Goal: Task Accomplishment & Management: Manage account settings

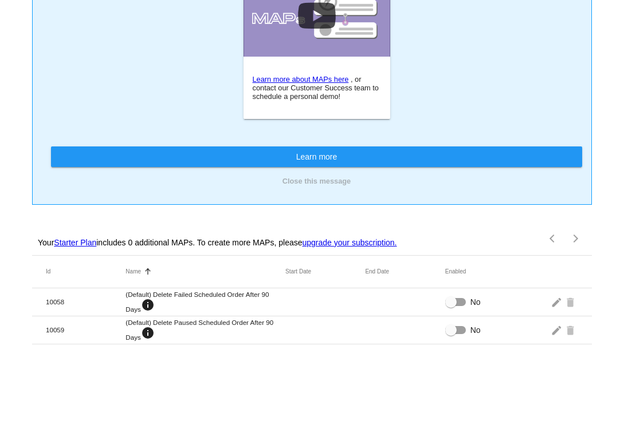
scroll to position [78, 0]
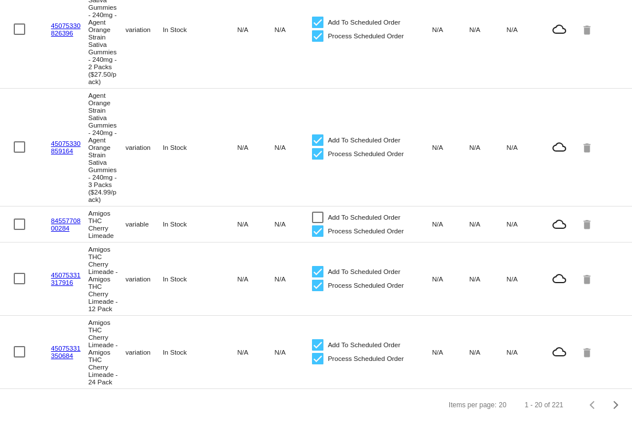
scroll to position [1993, 0]
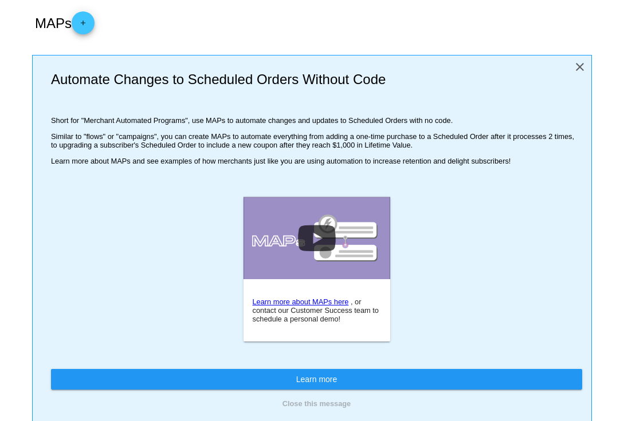
click at [574, 65] on mat-icon "close" at bounding box center [580, 67] width 14 height 14
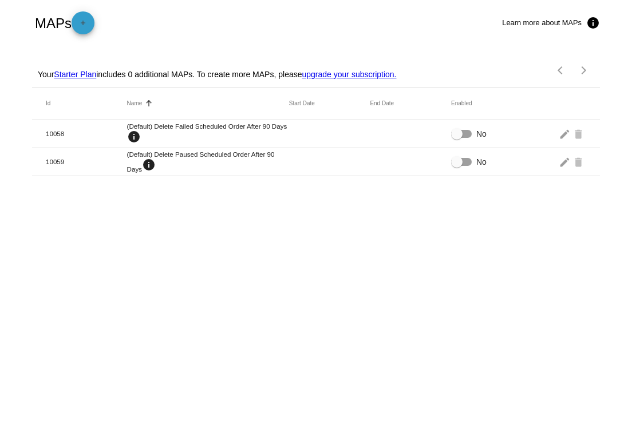
click at [87, 21] on mat-icon "add" at bounding box center [83, 26] width 14 height 14
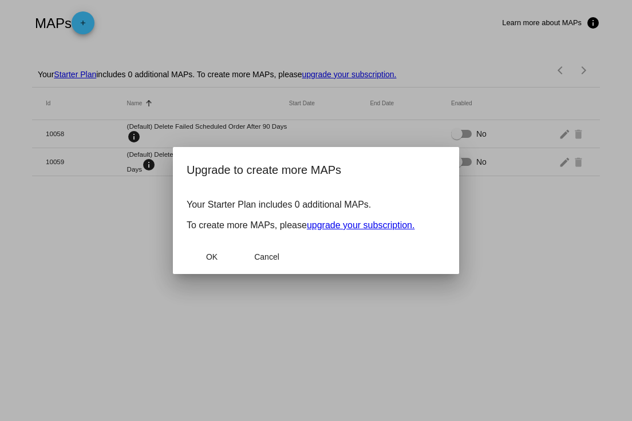
click at [353, 226] on link "upgrade your subscription." at bounding box center [361, 225] width 108 height 10
click at [260, 255] on span "Cancel" at bounding box center [266, 257] width 25 height 9
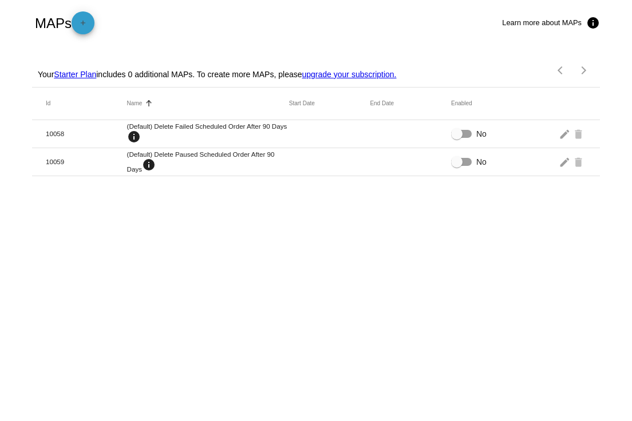
click at [81, 19] on mat-icon "add" at bounding box center [83, 26] width 14 height 14
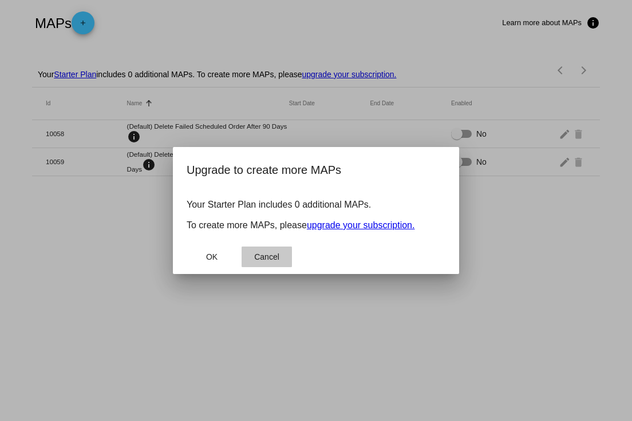
click at [266, 261] on span "Cancel" at bounding box center [266, 257] width 25 height 9
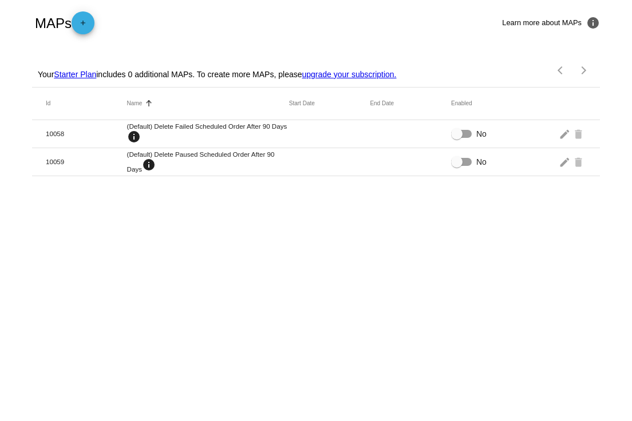
click at [592, 21] on mat-icon "info" at bounding box center [593, 23] width 14 height 14
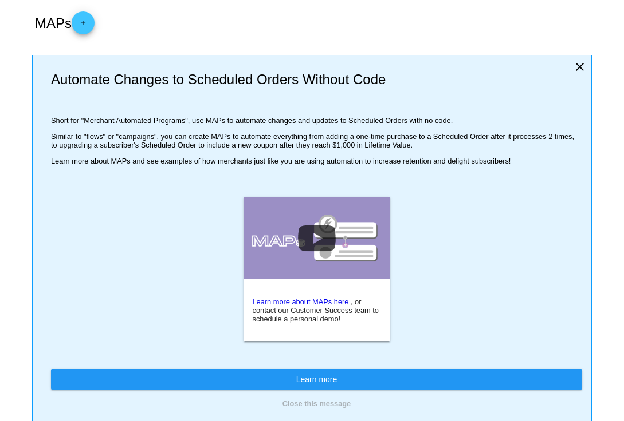
click at [307, 237] on link at bounding box center [316, 238] width 147 height 82
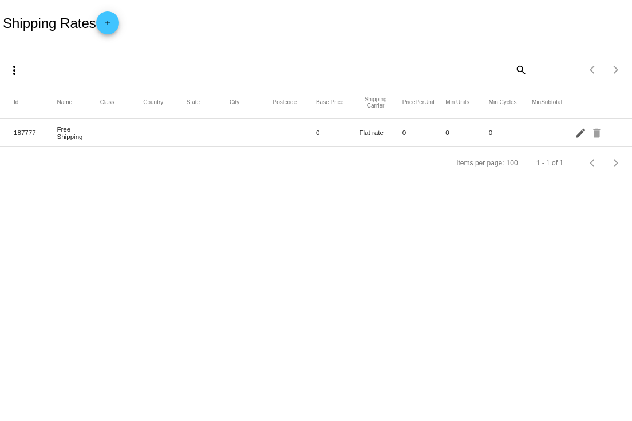
click at [581, 132] on mat-icon "edit" at bounding box center [582, 133] width 14 height 18
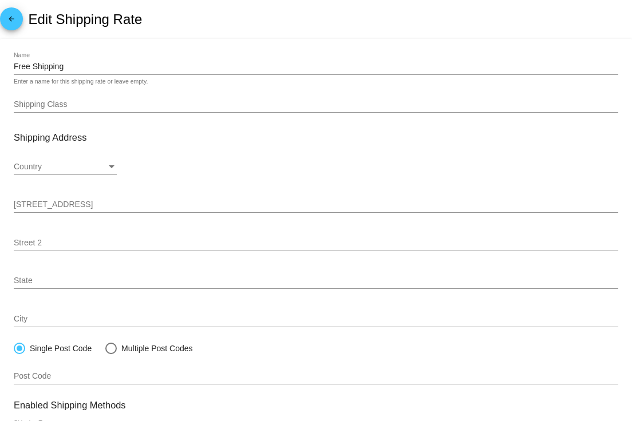
click at [79, 107] on input "Shipping Class" at bounding box center [316, 104] width 605 height 9
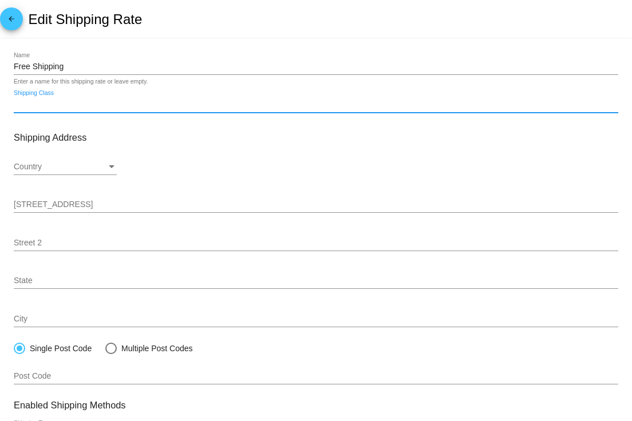
click at [98, 170] on div "Country" at bounding box center [60, 167] width 93 height 9
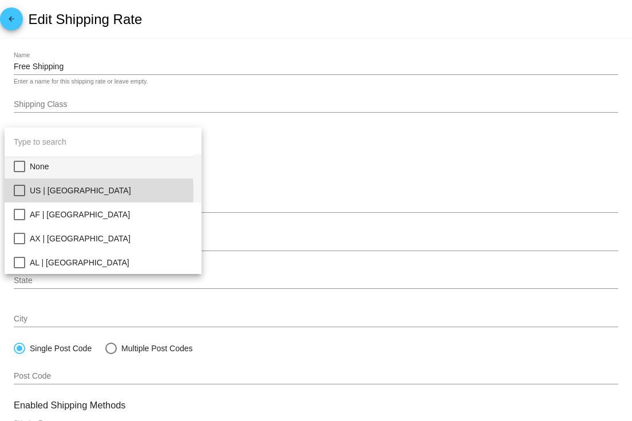
click at [48, 191] on span "US | USA" at bounding box center [111, 191] width 163 height 24
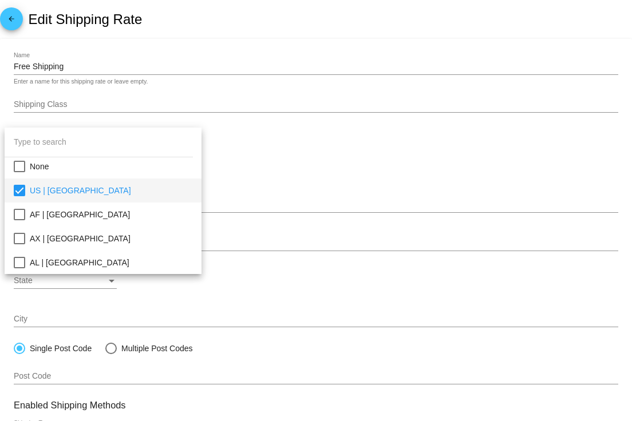
click at [287, 186] on div at bounding box center [316, 210] width 632 height 421
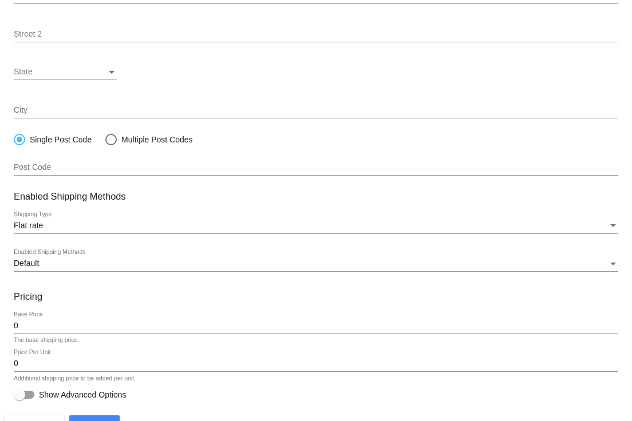
scroll to position [233, 0]
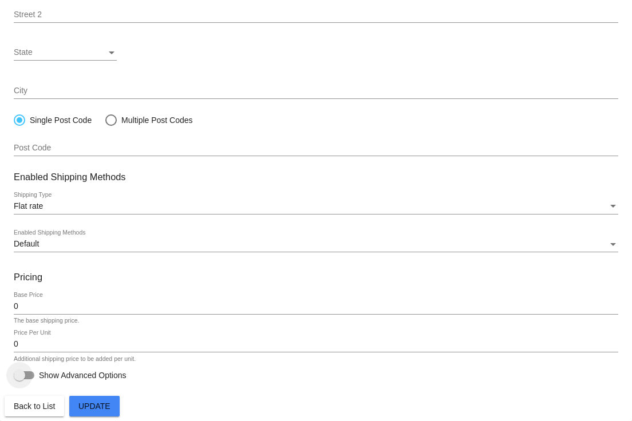
click at [33, 377] on div at bounding box center [24, 376] width 21 height 8
click at [19, 380] on input "Show Advanced Options" at bounding box center [19, 380] width 1 height 1
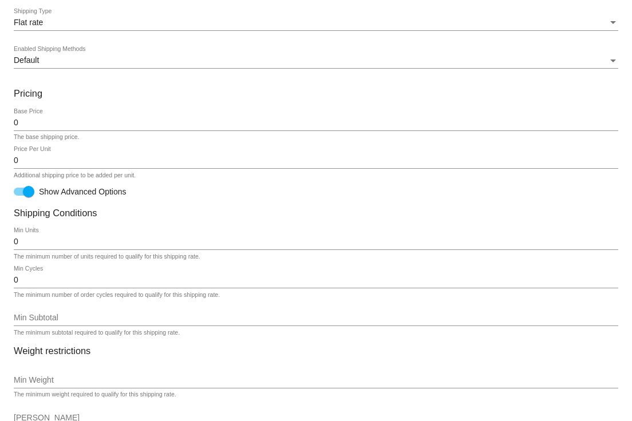
scroll to position [420, 0]
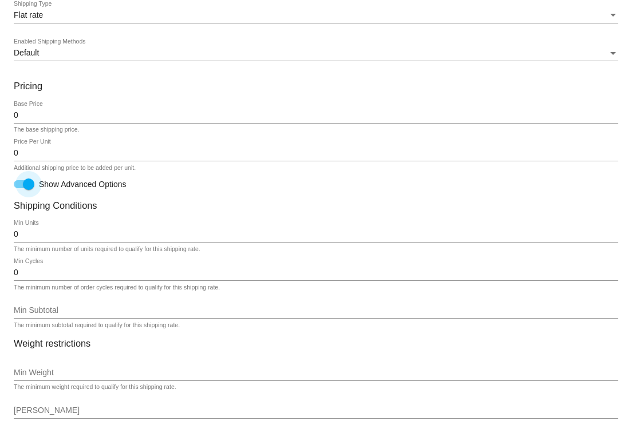
click at [29, 188] on div at bounding box center [28, 184] width 11 height 11
click at [19, 188] on input "Show Advanced Options" at bounding box center [19, 188] width 1 height 1
checkbox input "false"
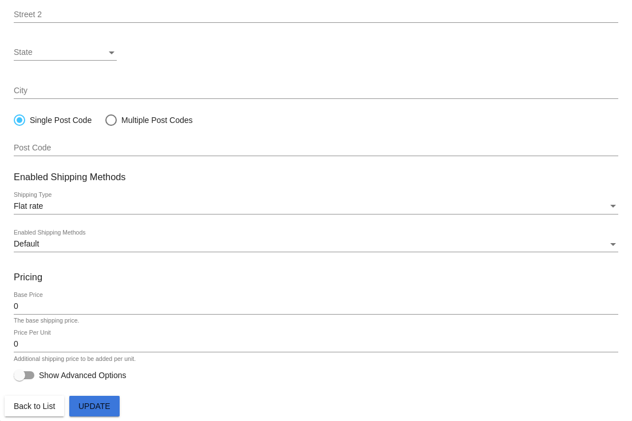
click at [107, 404] on span "Update" at bounding box center [94, 406] width 32 height 9
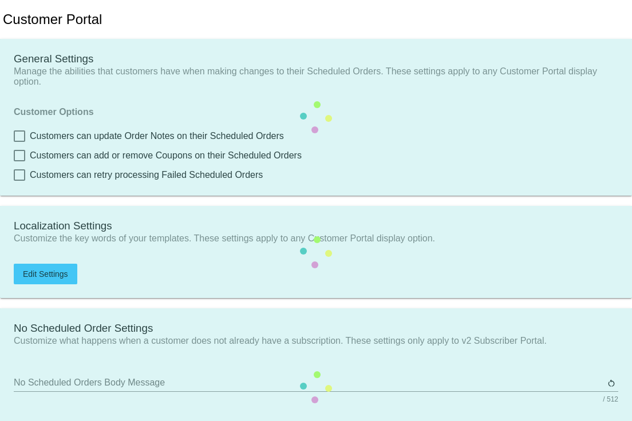
type input "Shop now to create a new Subscription"
type input "[URL][DOMAIN_NAME]"
type input "1"
type input "20"
type input "500"
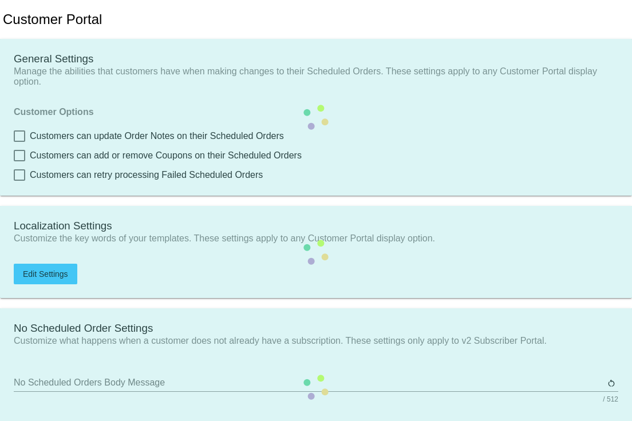
type input "500"
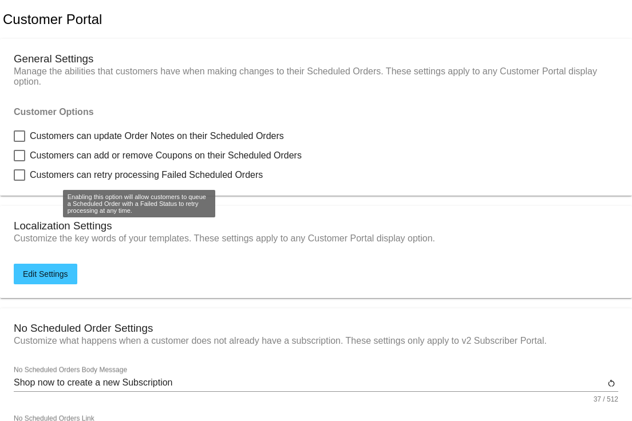
click at [21, 174] on div at bounding box center [19, 175] width 11 height 11
click at [19, 181] on input "Customers can retry processing Failed Scheduled Orders" at bounding box center [19, 181] width 1 height 1
checkbox input "true"
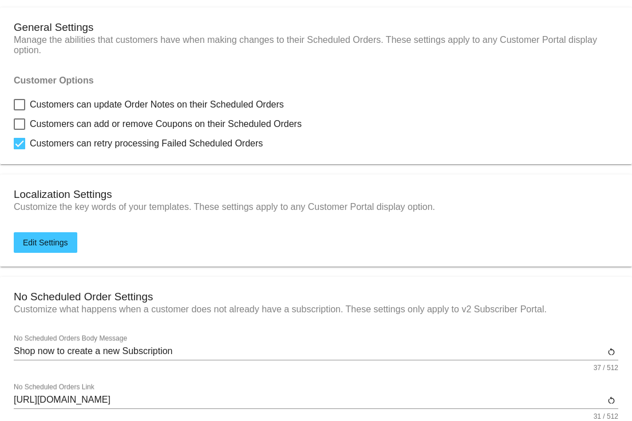
scroll to position [141, 0]
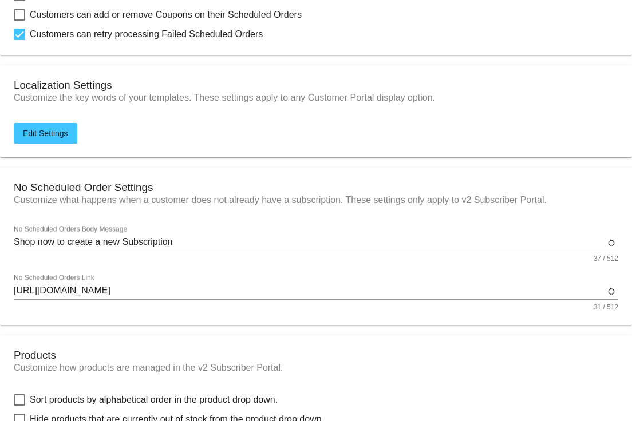
click at [299, 300] on div "https://fht2jt-8m.myshopify.com No Scheduled Orders Link" at bounding box center [309, 287] width 591 height 26
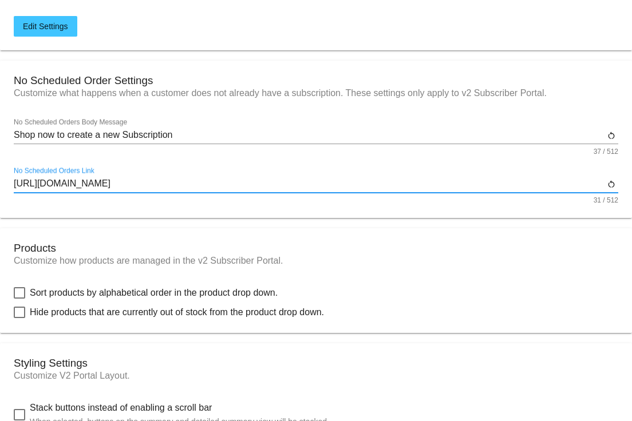
scroll to position [263, 0]
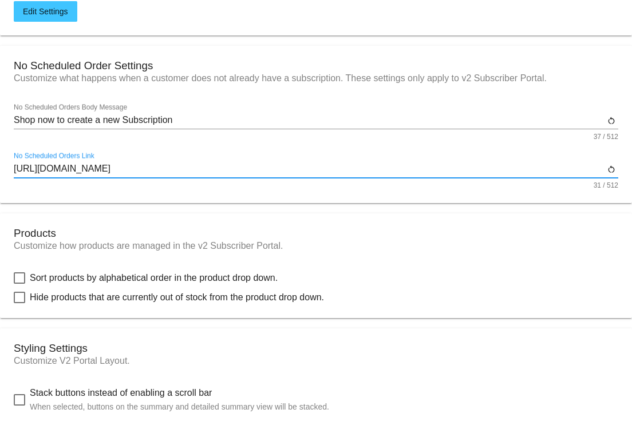
click at [52, 284] on span "Sort products by alphabetical order in the product drop down." at bounding box center [154, 278] width 248 height 14
click at [19, 284] on input "Sort products by alphabetical order in the product drop down." at bounding box center [19, 284] width 1 height 1
checkbox input "true"
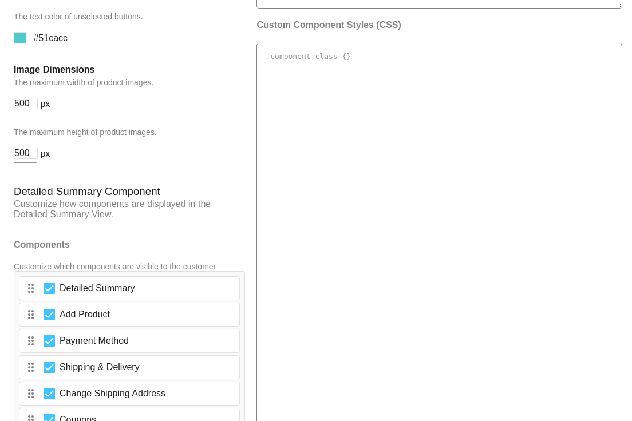
scroll to position [1922, 0]
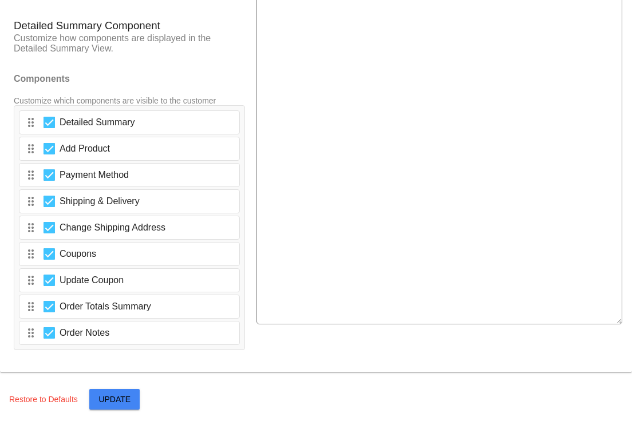
click at [122, 396] on span "Update" at bounding box center [114, 399] width 32 height 9
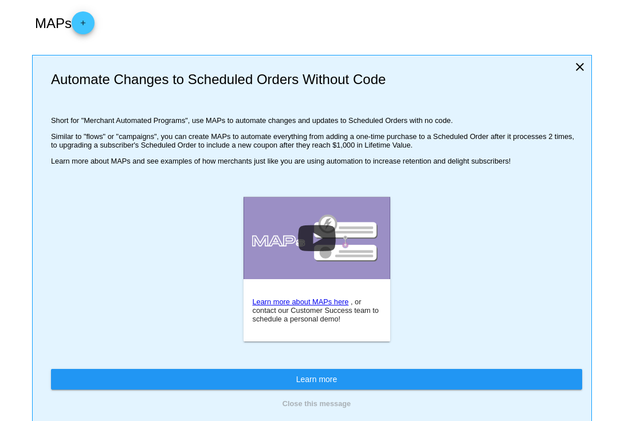
click at [78, 23] on button "add" at bounding box center [83, 22] width 23 height 23
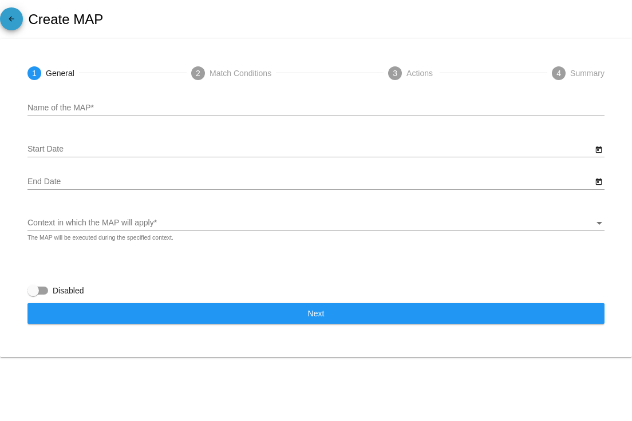
click at [11, 20] on mat-icon "arrow_back" at bounding box center [12, 22] width 14 height 14
